Goal: Information Seeking & Learning: Learn about a topic

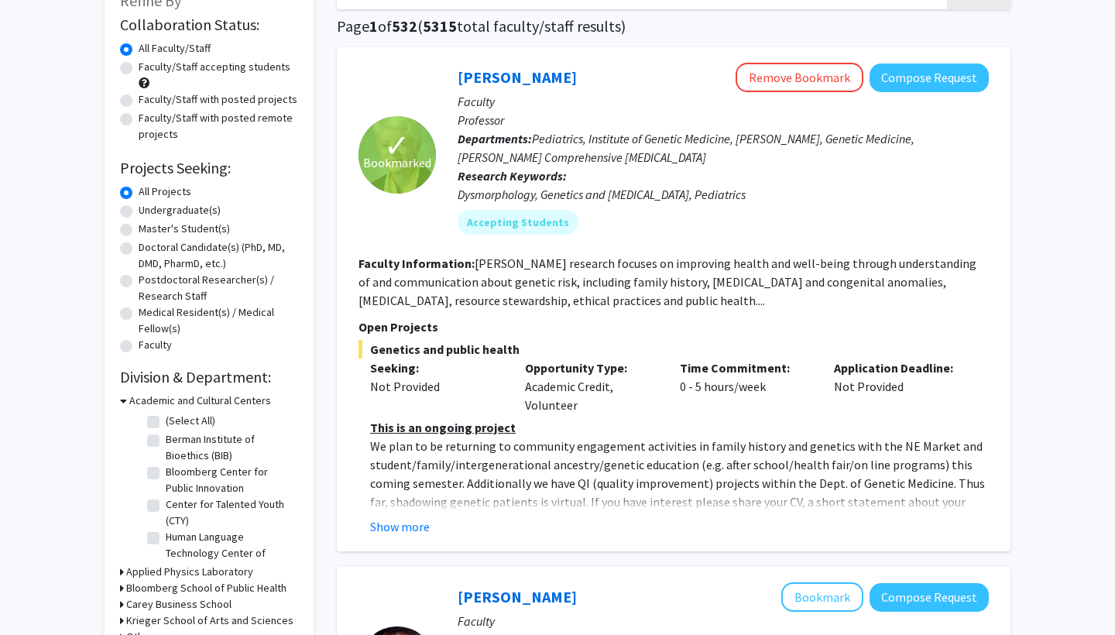
scroll to position [119, 0]
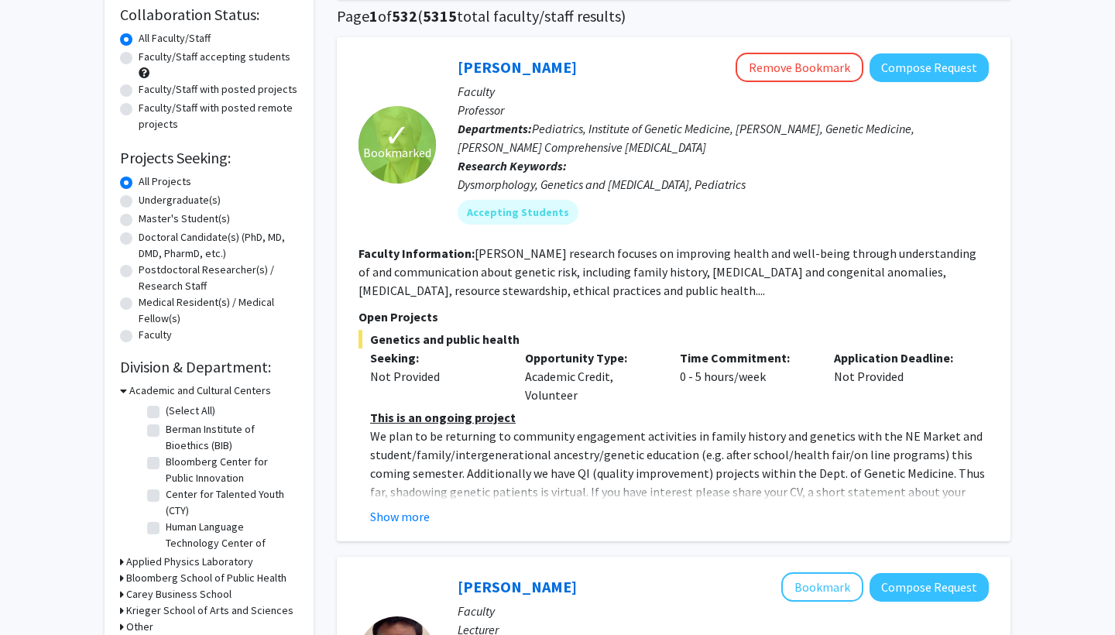
click at [133, 204] on div "Undergraduate(s)" at bounding box center [209, 201] width 178 height 19
click at [139, 204] on label "Undergraduate(s)" at bounding box center [180, 200] width 82 height 16
click at [139, 202] on input "Undergraduate(s)" at bounding box center [144, 197] width 10 height 10
radio input "true"
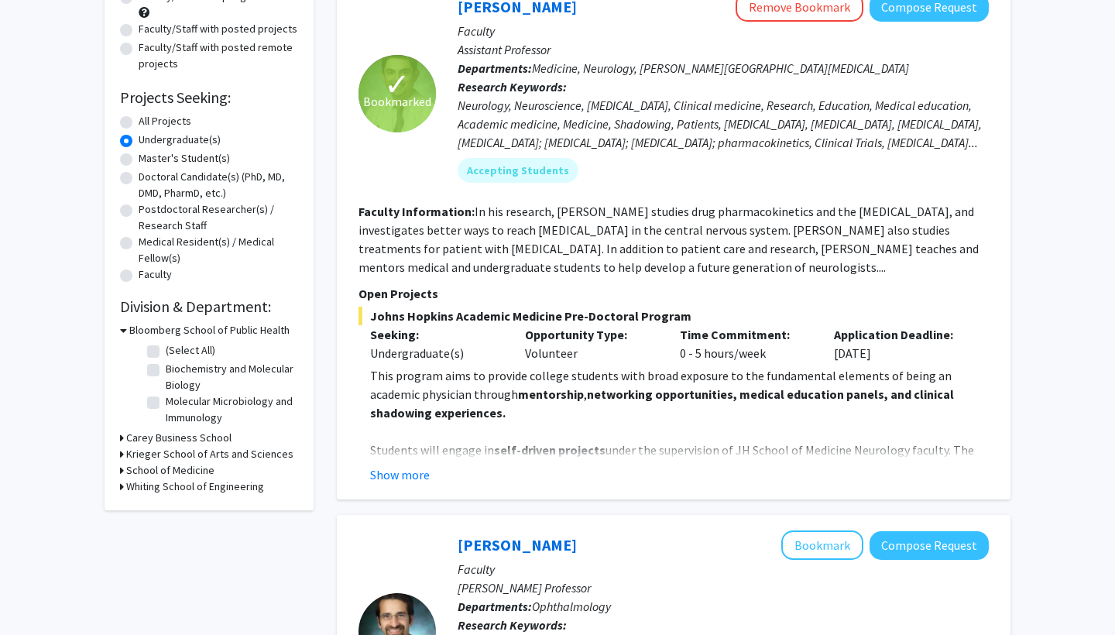
scroll to position [156, 0]
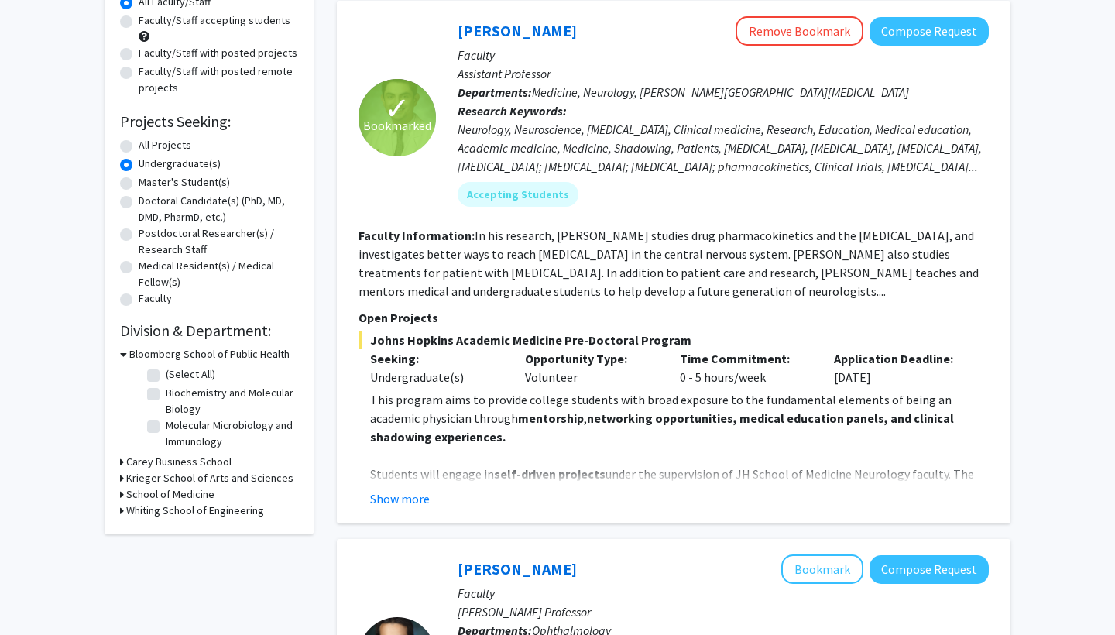
click at [166, 378] on label "(Select All)" at bounding box center [191, 374] width 50 height 16
click at [166, 376] on input "(Select All)" at bounding box center [171, 371] width 10 height 10
checkbox input "true"
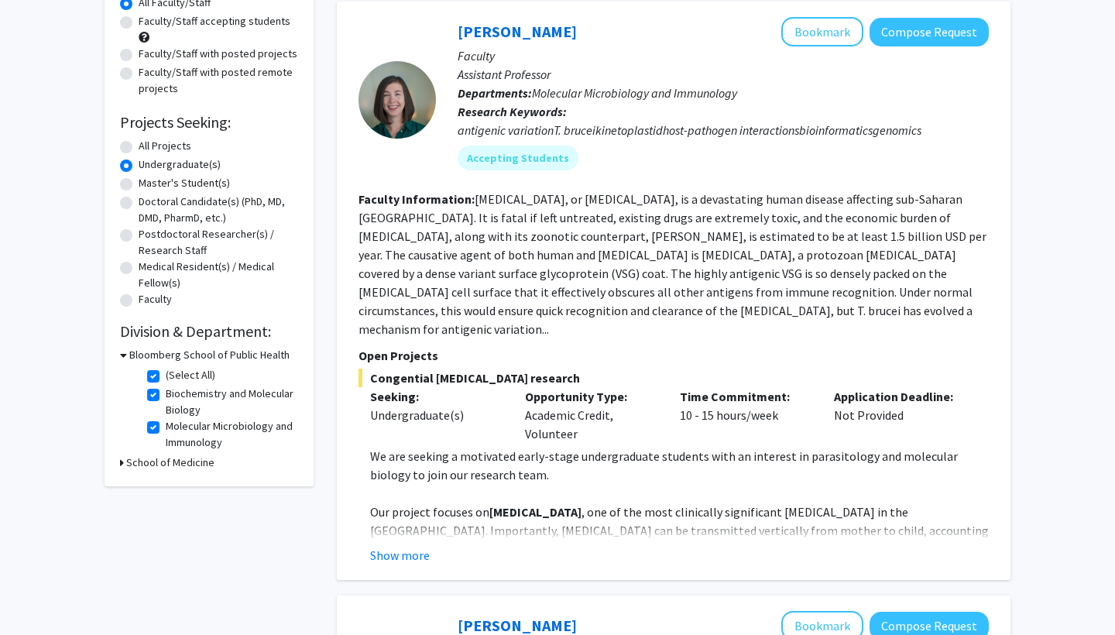
scroll to position [170, 0]
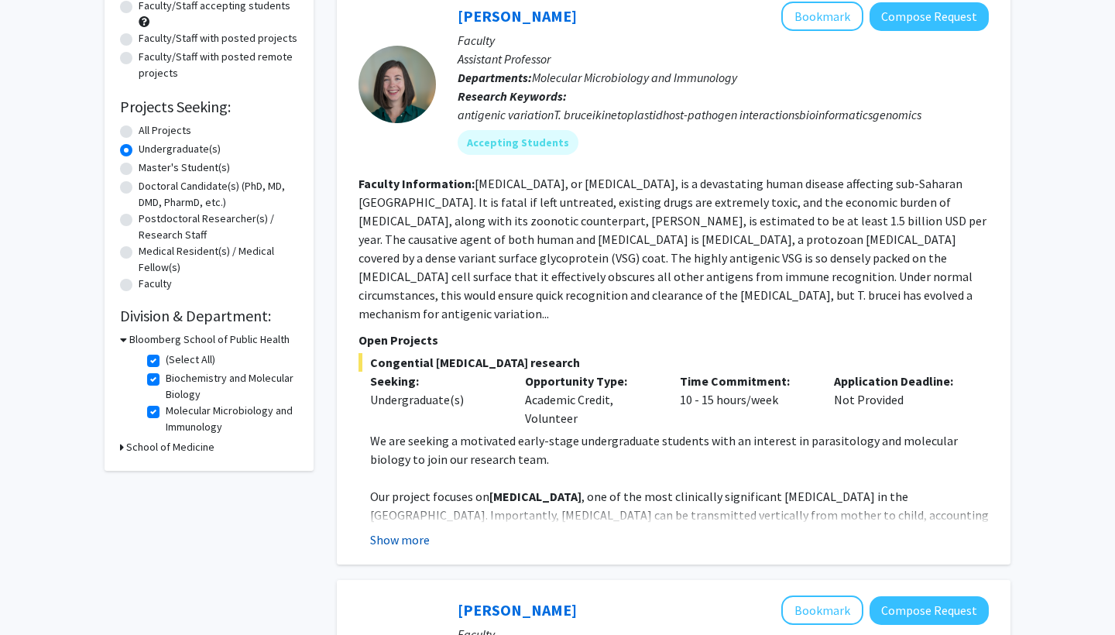
click at [407, 530] on button "Show more" at bounding box center [400, 539] width 60 height 19
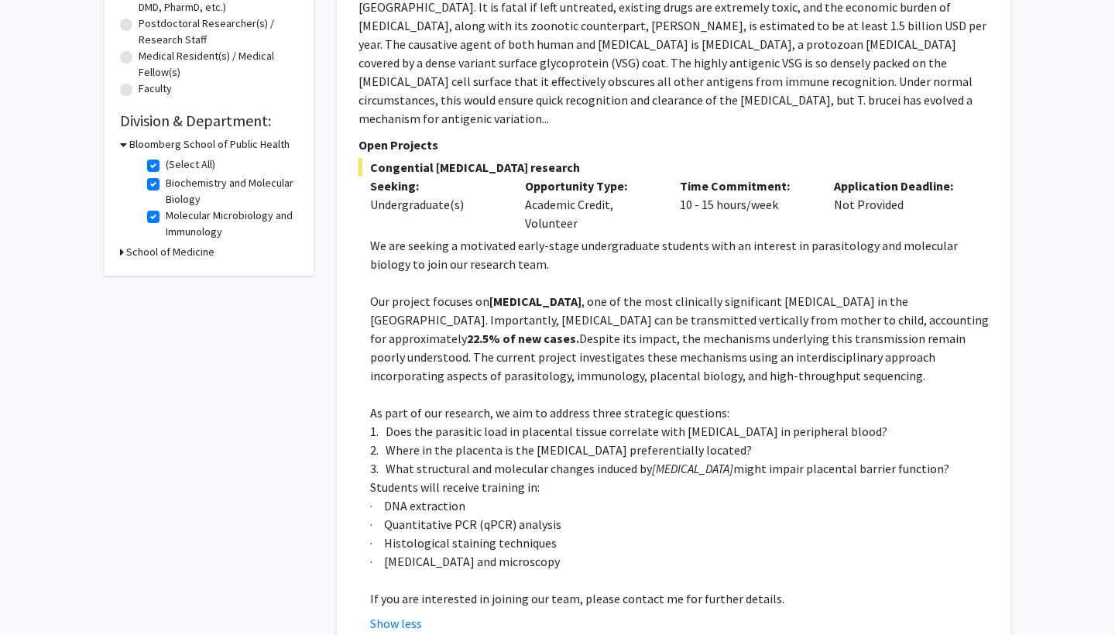
scroll to position [366, 0]
click at [180, 254] on h3 "School of Medicine" at bounding box center [170, 251] width 88 height 16
click at [166, 167] on label "(Select All)" at bounding box center [191, 164] width 50 height 16
click at [166, 166] on input "(Select All)" at bounding box center [171, 161] width 10 height 10
checkbox input "false"
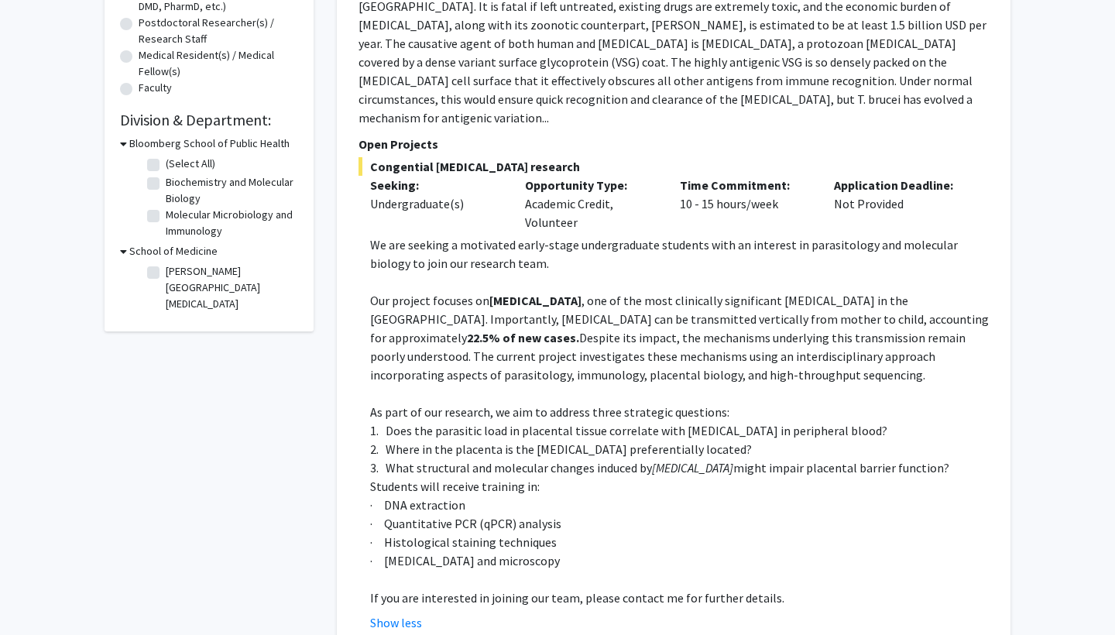
checkbox input "false"
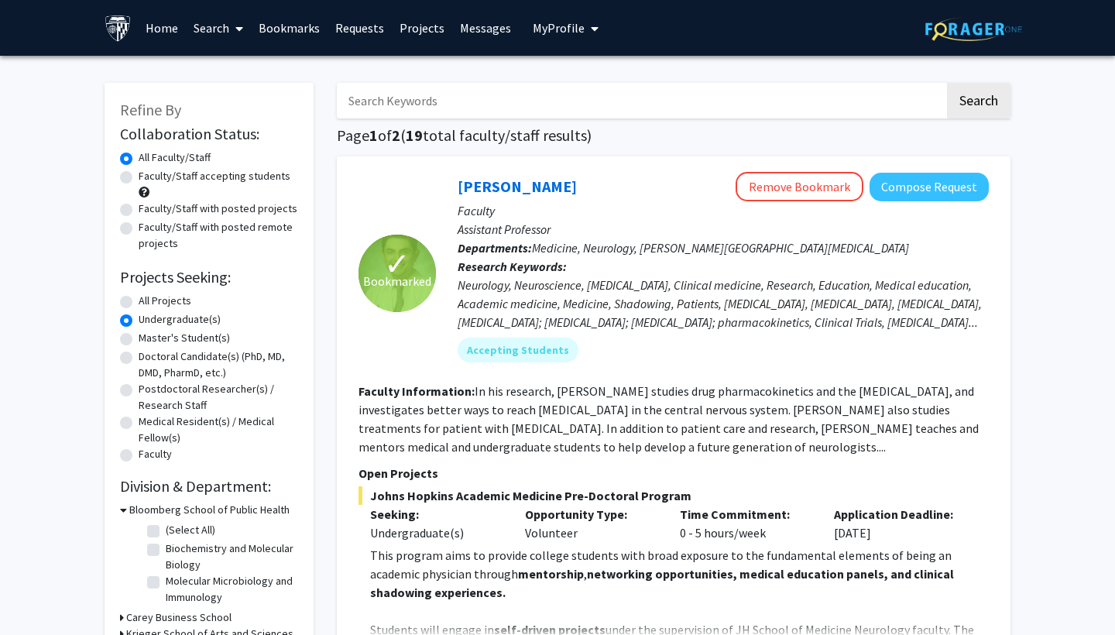
click at [201, 180] on label "Faculty/Staff accepting students" at bounding box center [215, 176] width 152 height 16
click at [149, 178] on input "Faculty/Staff accepting students" at bounding box center [144, 173] width 10 height 10
radio input "true"
click at [221, 230] on label "Faculty/Staff with posted remote projects" at bounding box center [218, 235] width 159 height 33
click at [149, 229] on input "Faculty/Staff with posted remote projects" at bounding box center [144, 224] width 10 height 10
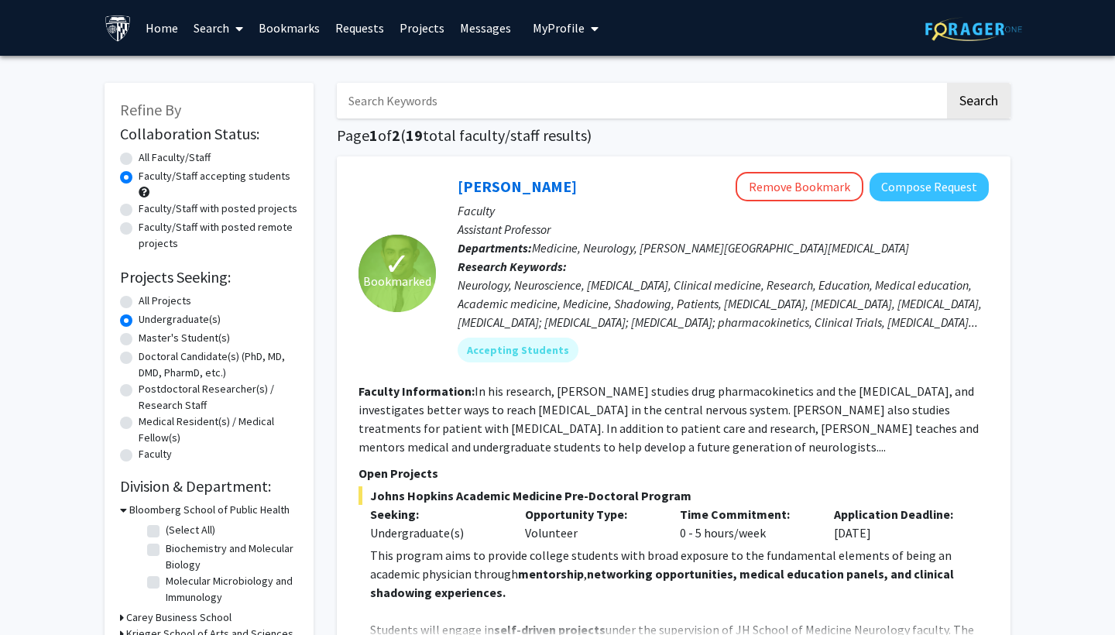
radio input "true"
